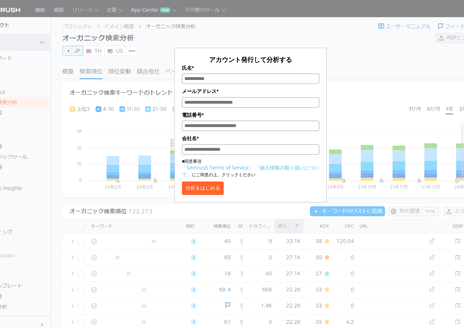
click at [354, 106] on div "アカウント発行して分析する 氏名* メールアドレス* 電話番号* 会社名* ■同意事項 「Semrush Terms of Service」 「個人情報の取り…" at bounding box center [251, 105] width 354 height 193
click at [207, 189] on button "分析をはじめる" at bounding box center [203, 187] width 42 height 13
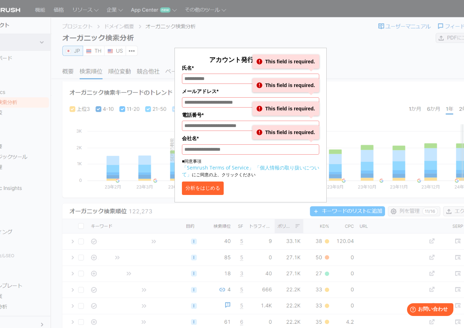
click at [207, 189] on button "分析をはじめる" at bounding box center [203, 187] width 42 height 13
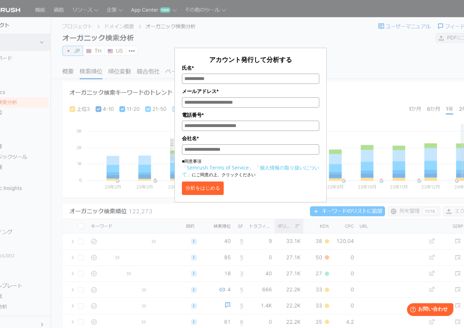
click at [343, 56] on div "アカウント発行して分析する 氏名* メールアドレス* 電話番号* 会社名* ■同意事項 「Semrush Terms of Service」 「個人情報の取り…" at bounding box center [251, 105] width 354 height 193
